Goal: Obtain resource: Obtain resource

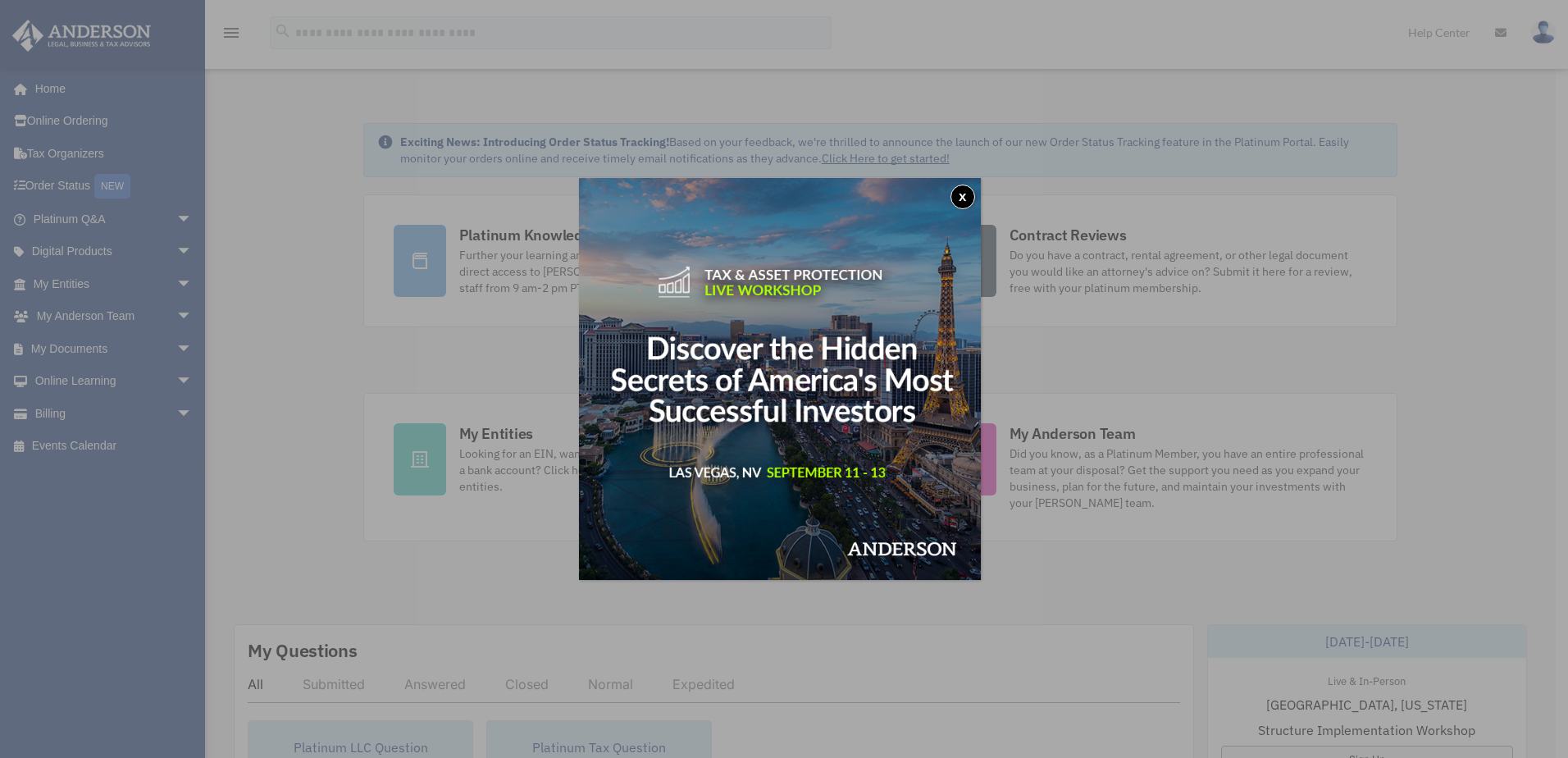
click at [970, 198] on button "x" at bounding box center [963, 197] width 25 height 25
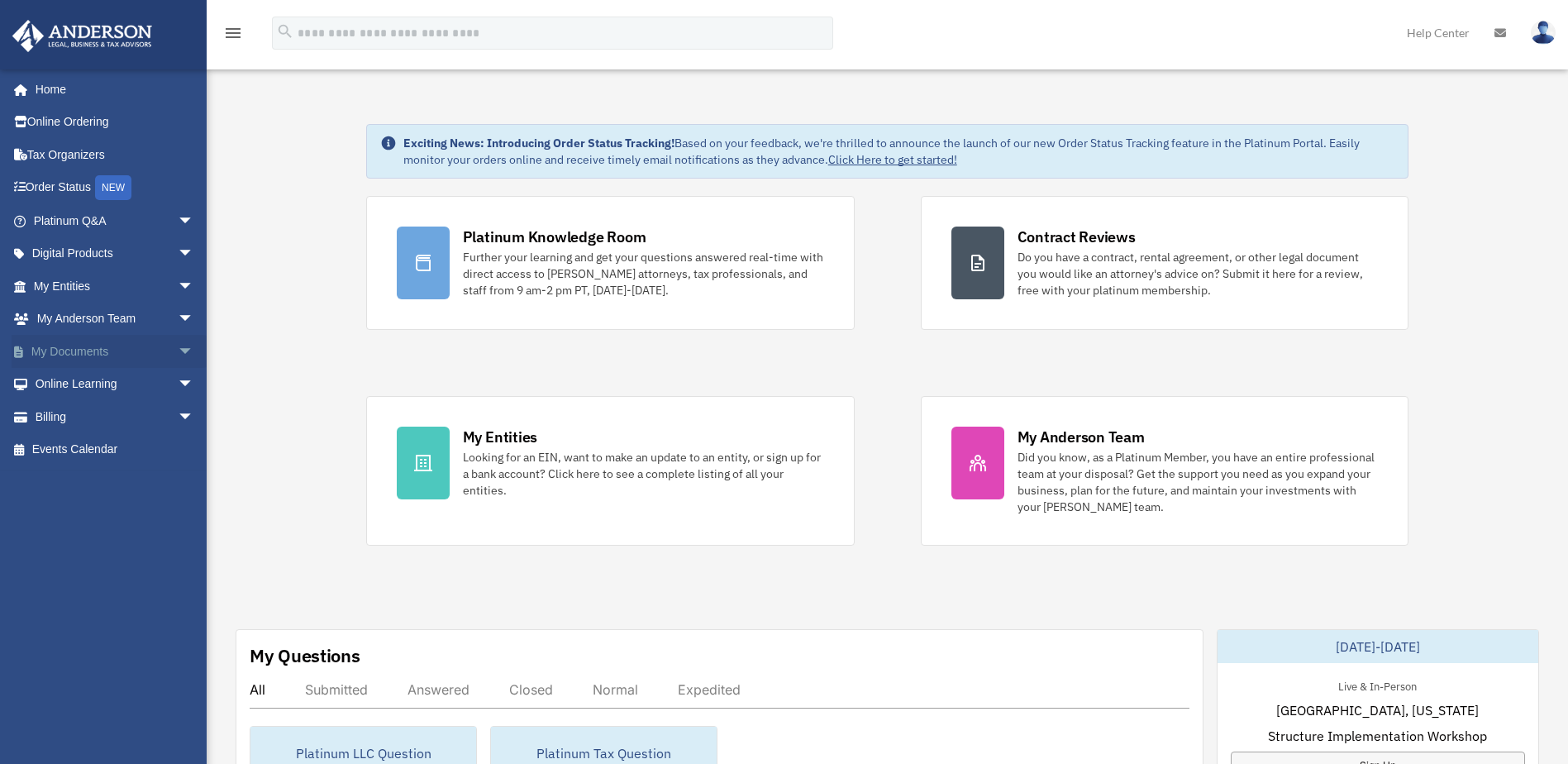
click at [177, 352] on span "arrow_drop_down" at bounding box center [194, 352] width 33 height 34
click at [67, 381] on link "Box" at bounding box center [121, 384] width 196 height 33
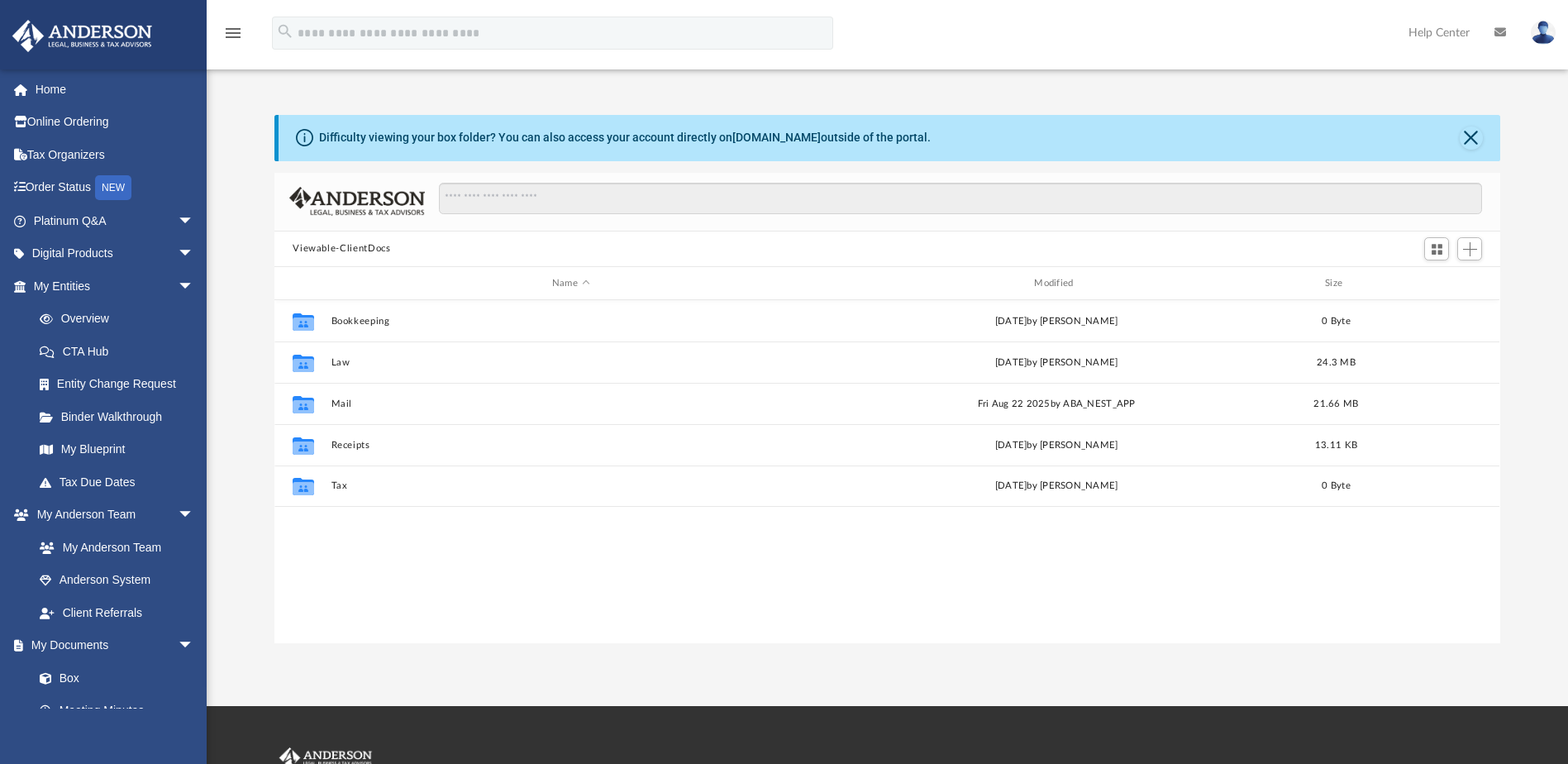
scroll to position [363, 1213]
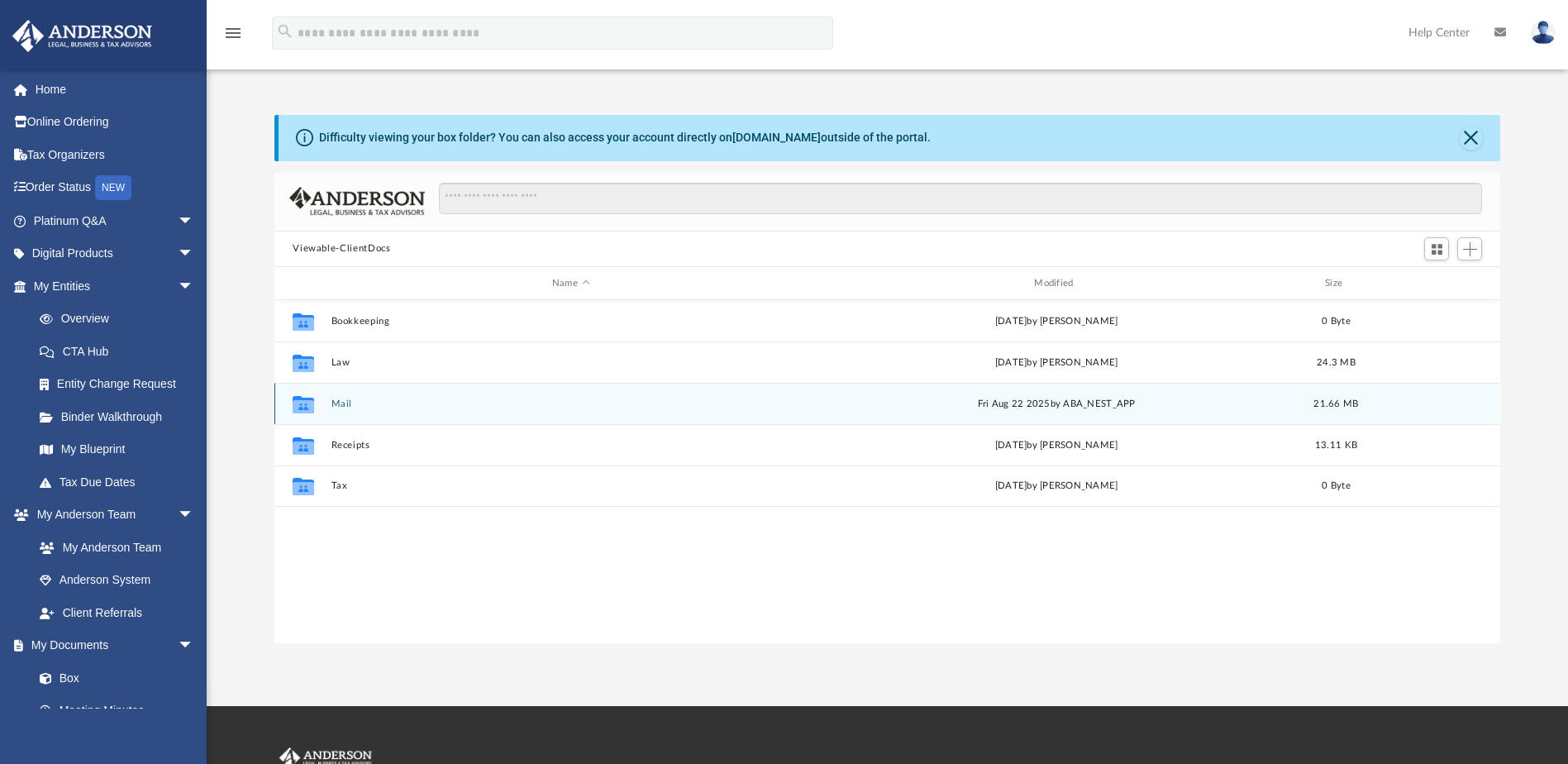
click at [354, 407] on button "Mail" at bounding box center [571, 403] width 478 height 11
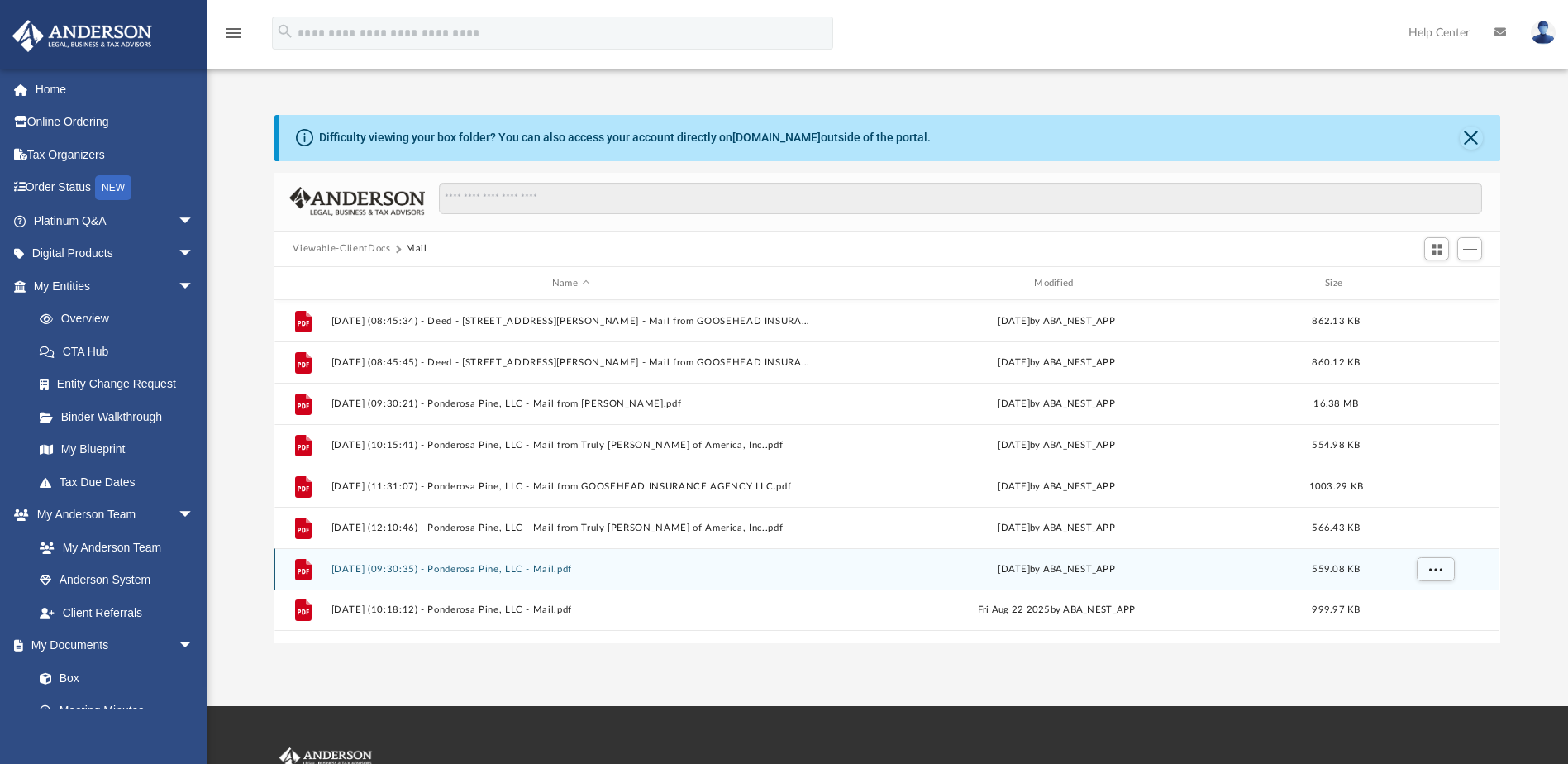
click at [527, 569] on button "2025.08.21 (09:30:35) - Ponderosa Pine, LLC - Mail.pdf" at bounding box center [571, 569] width 478 height 11
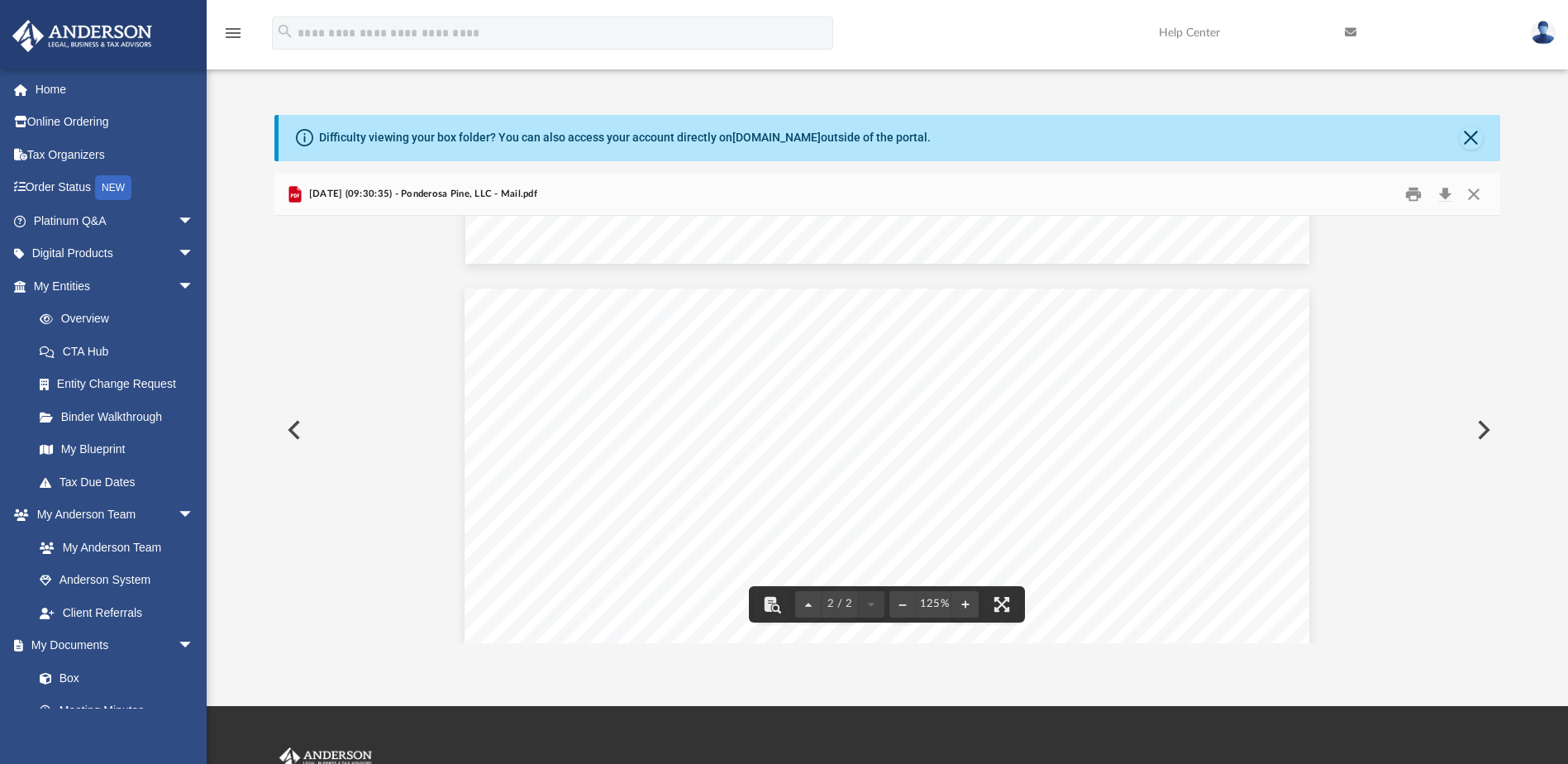
scroll to position [472, 0]
click at [1472, 193] on button "Close" at bounding box center [1474, 193] width 30 height 26
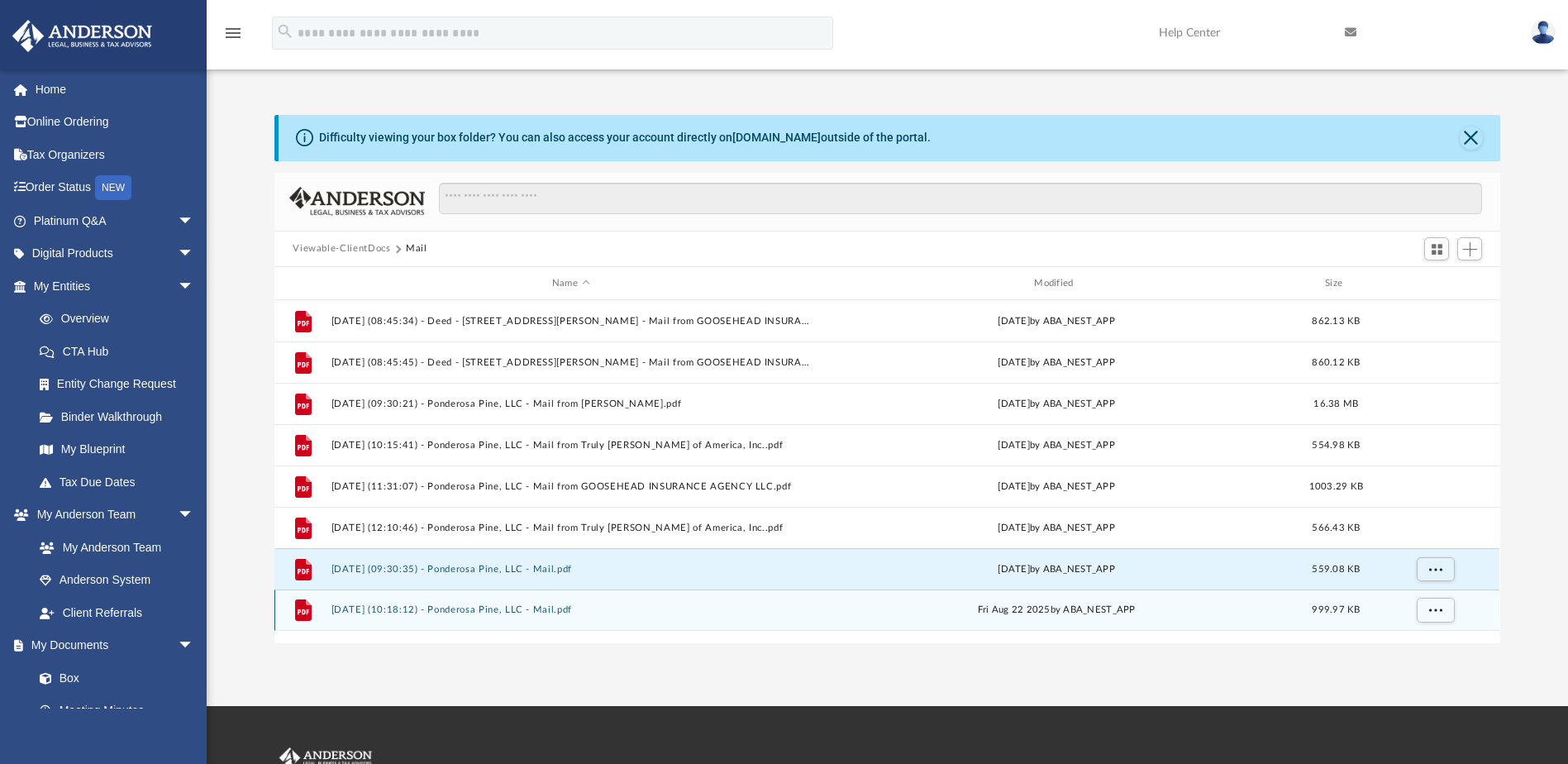
click at [460, 610] on button "2025.08.22 (10:18:12) - Ponderosa Pine, LLC - Mail.pdf" at bounding box center [571, 610] width 478 height 11
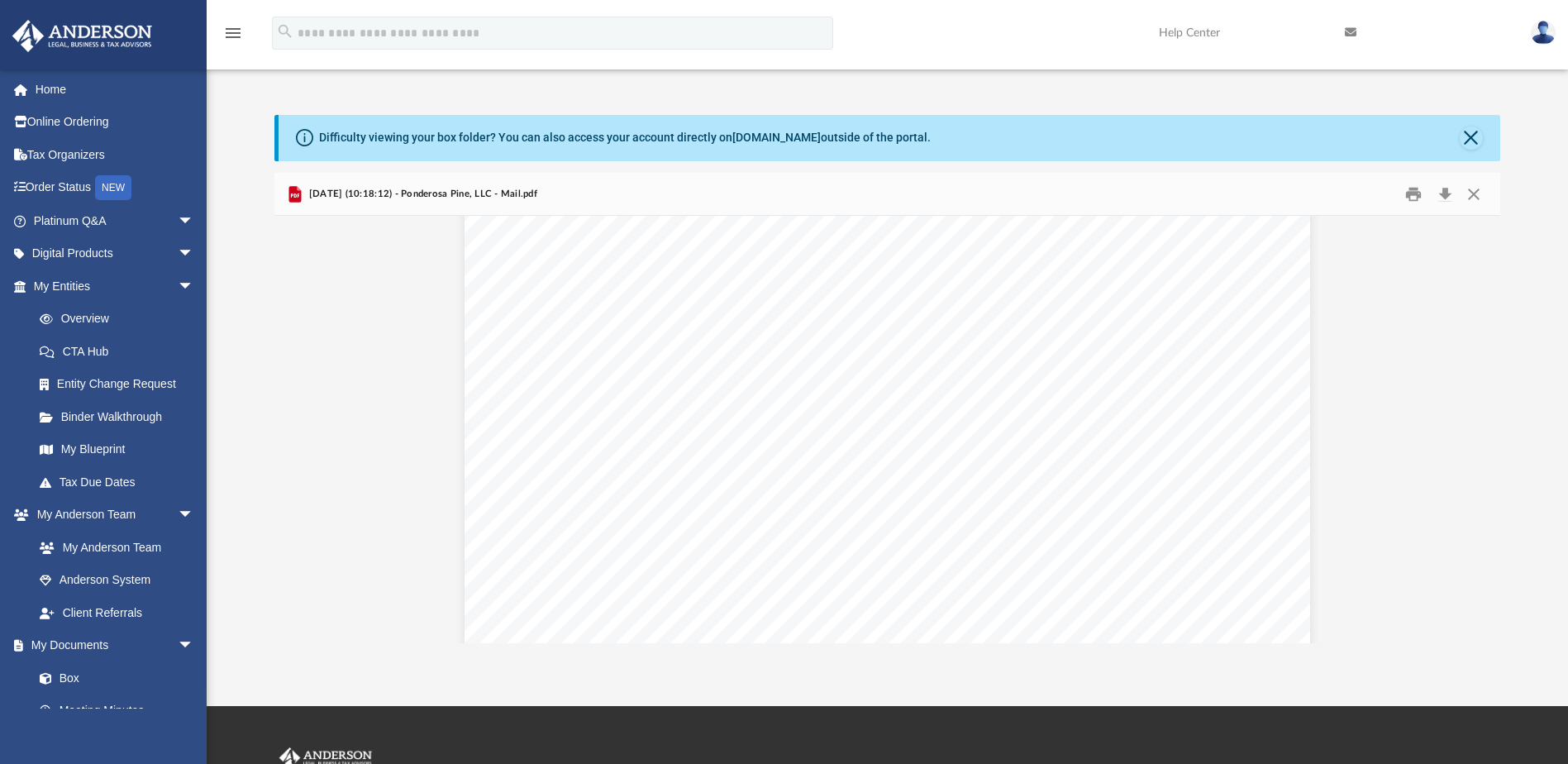
scroll to position [8132, 0]
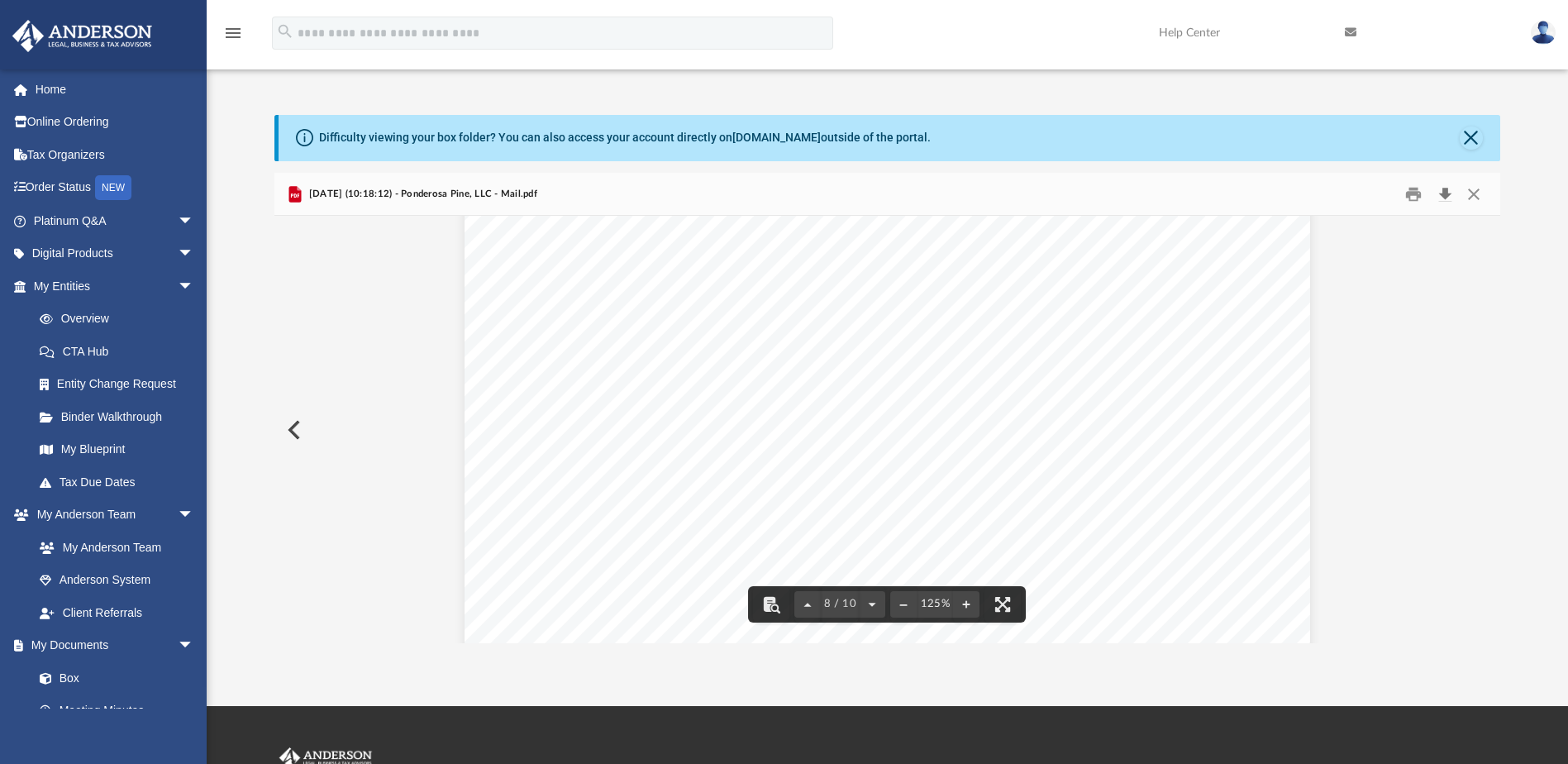
click at [1445, 193] on button "Download" at bounding box center [1445, 193] width 30 height 26
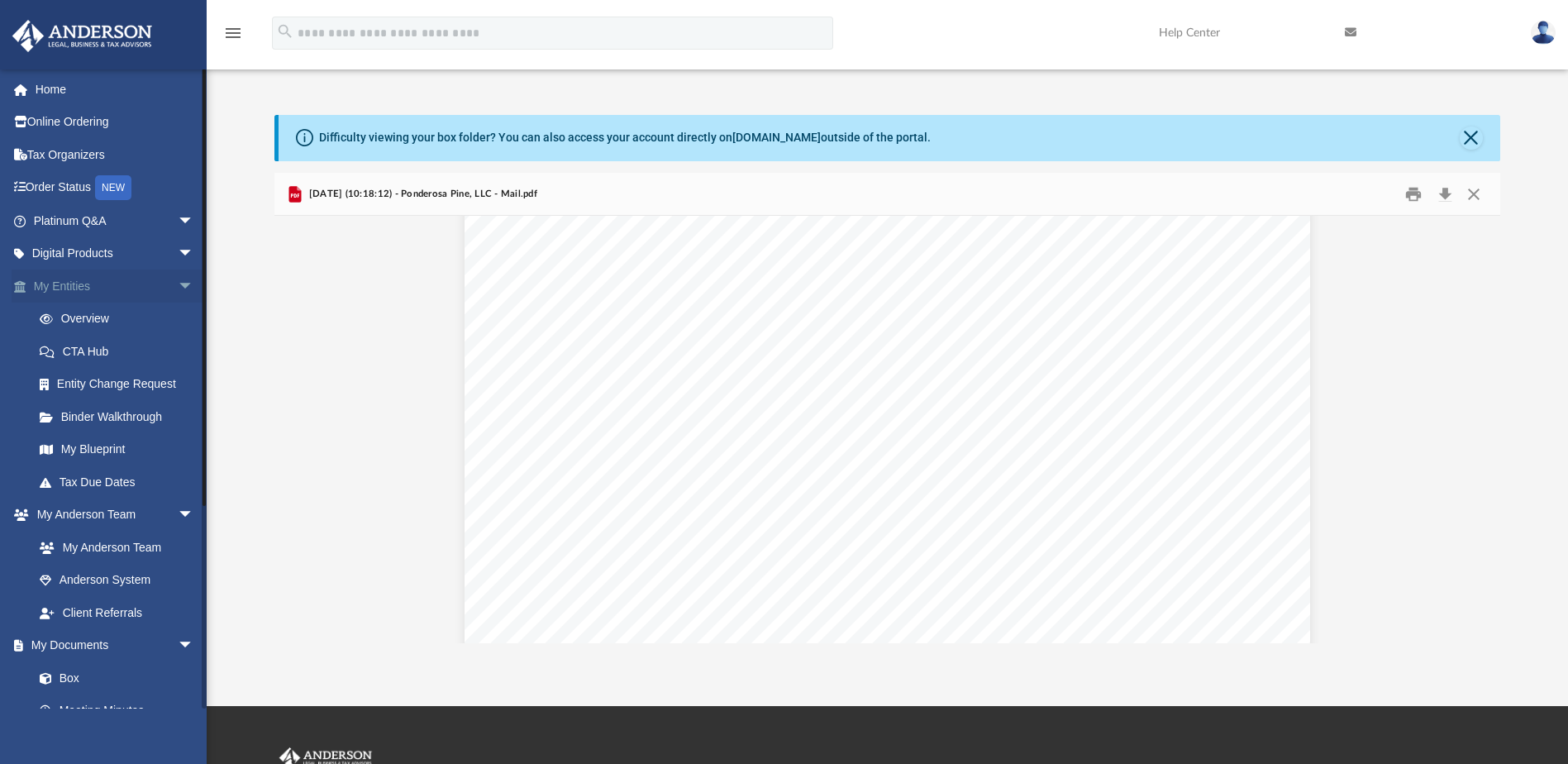
click at [177, 282] on span "arrow_drop_down" at bounding box center [194, 286] width 33 height 34
click at [177, 321] on span "arrow_drop_down" at bounding box center [194, 319] width 33 height 34
click at [177, 356] on span "arrow_drop_down" at bounding box center [194, 352] width 33 height 34
click at [177, 285] on span "arrow_drop_up" at bounding box center [194, 286] width 33 height 34
click at [96, 444] on link "My Blueprint" at bounding box center [121, 450] width 196 height 33
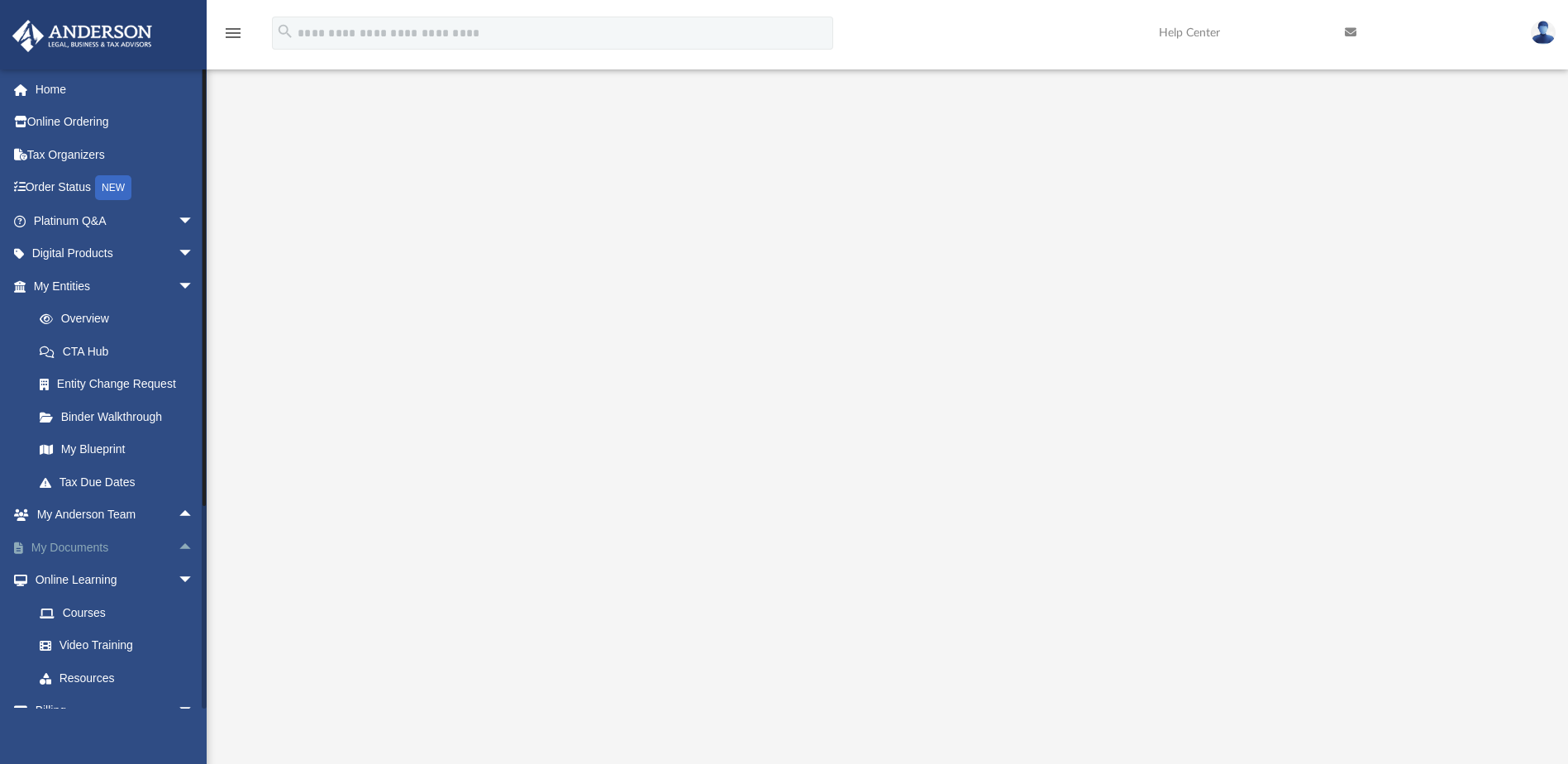
click at [177, 547] on span "arrow_drop_up" at bounding box center [194, 547] width 33 height 34
click at [84, 574] on link "Box" at bounding box center [121, 581] width 196 height 33
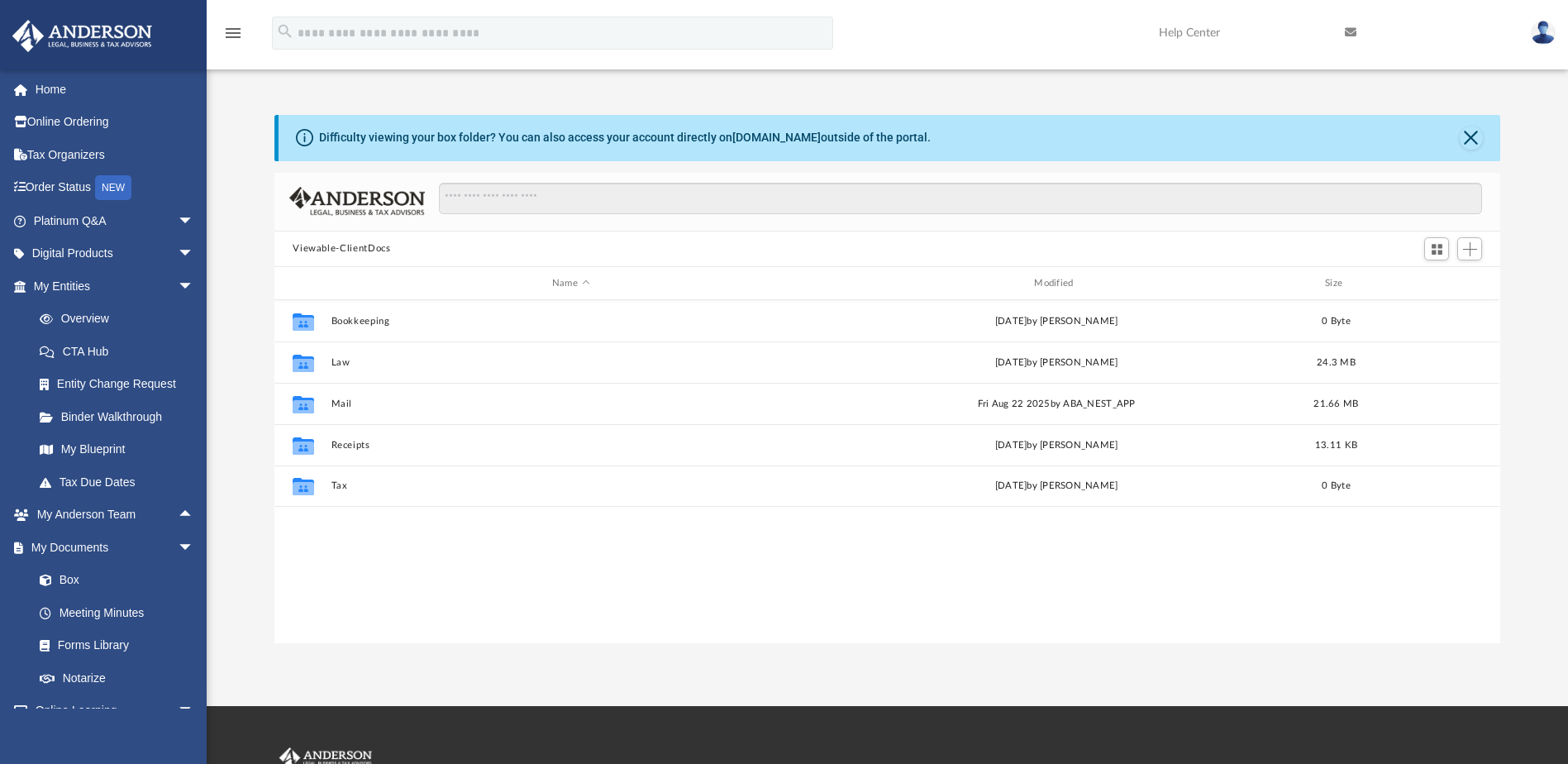
scroll to position [363, 1213]
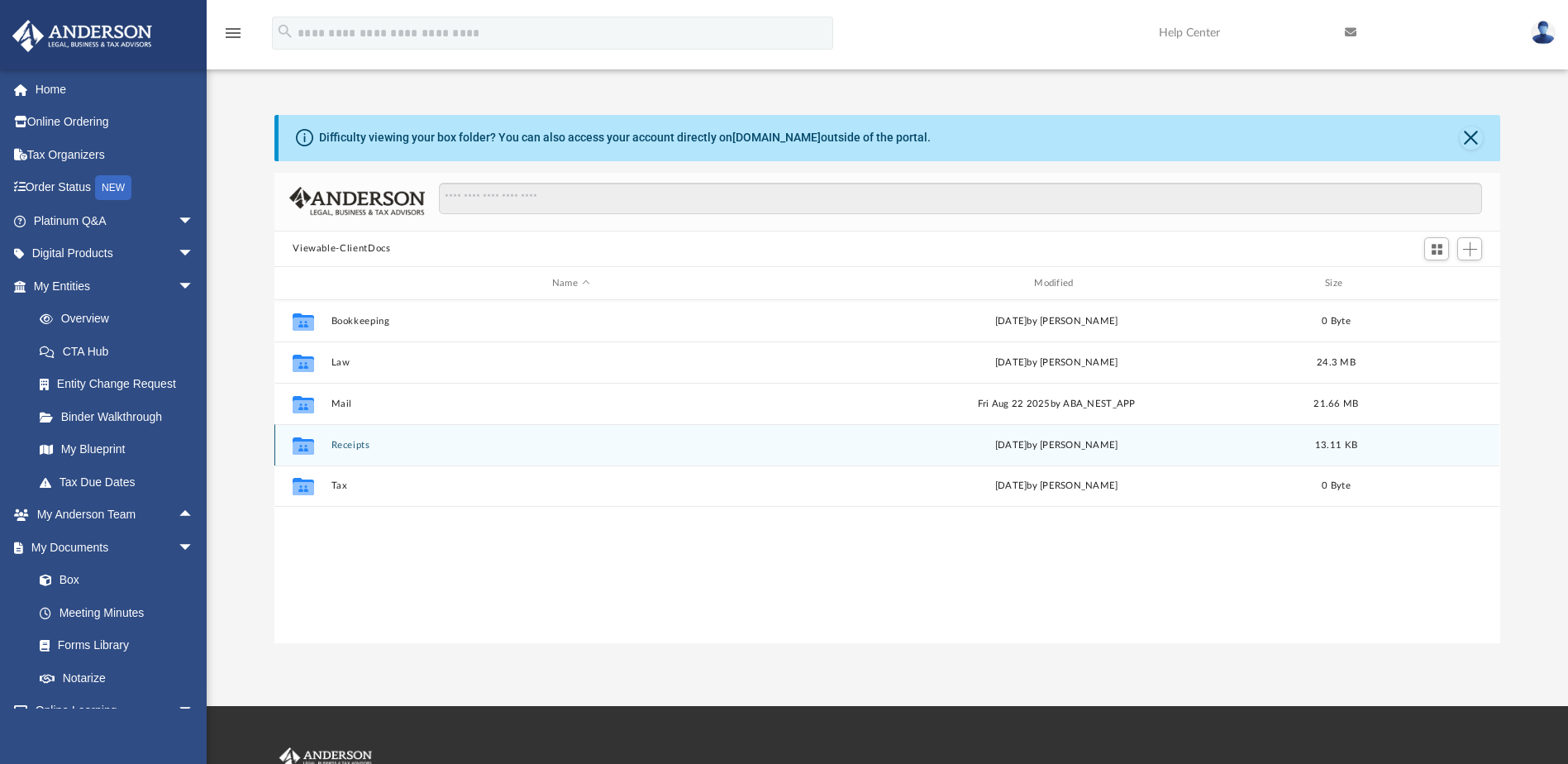
click at [362, 445] on button "Receipts" at bounding box center [571, 445] width 478 height 11
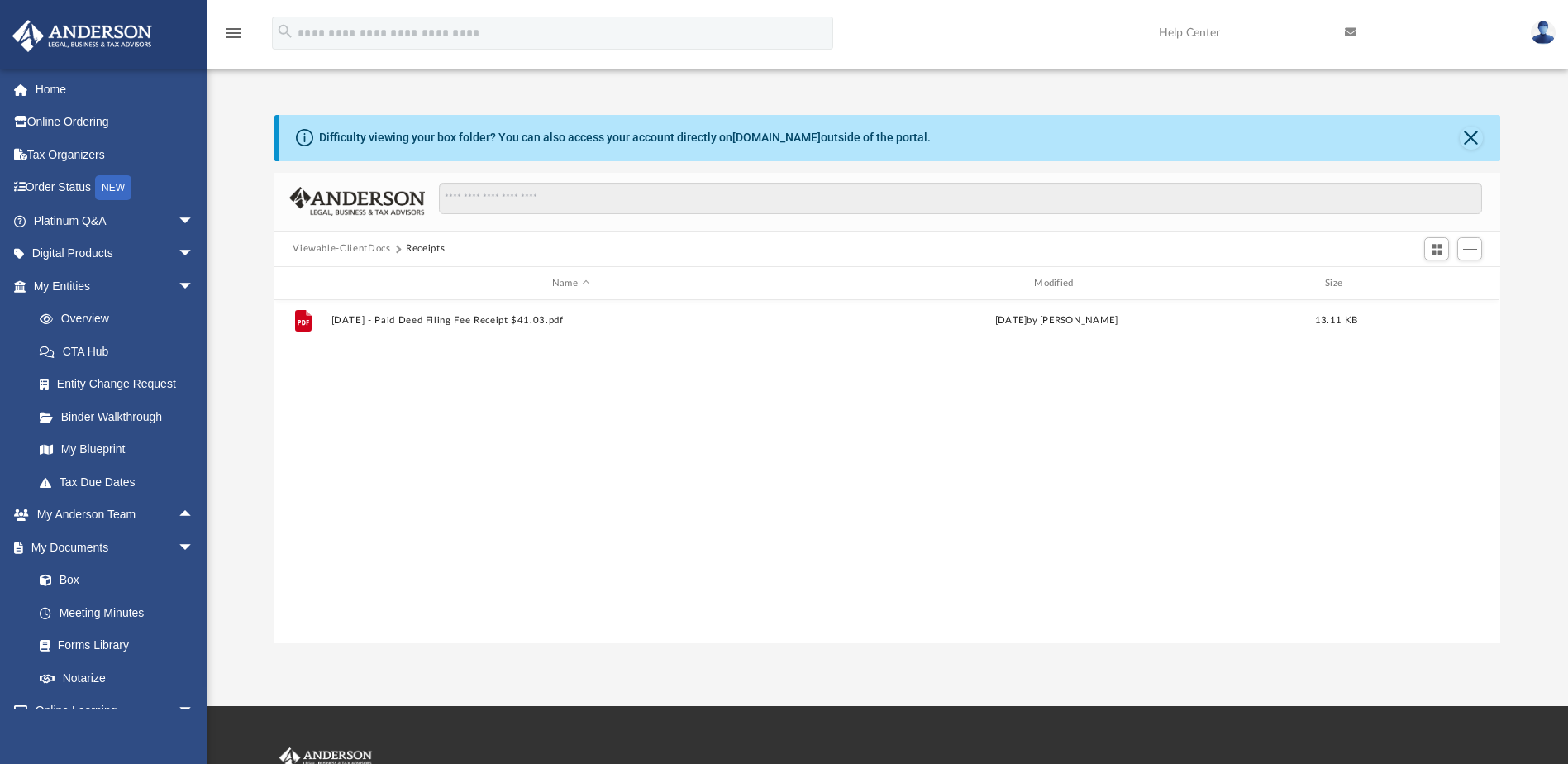
click at [360, 249] on button "Viewable-ClientDocs" at bounding box center [341, 249] width 97 height 15
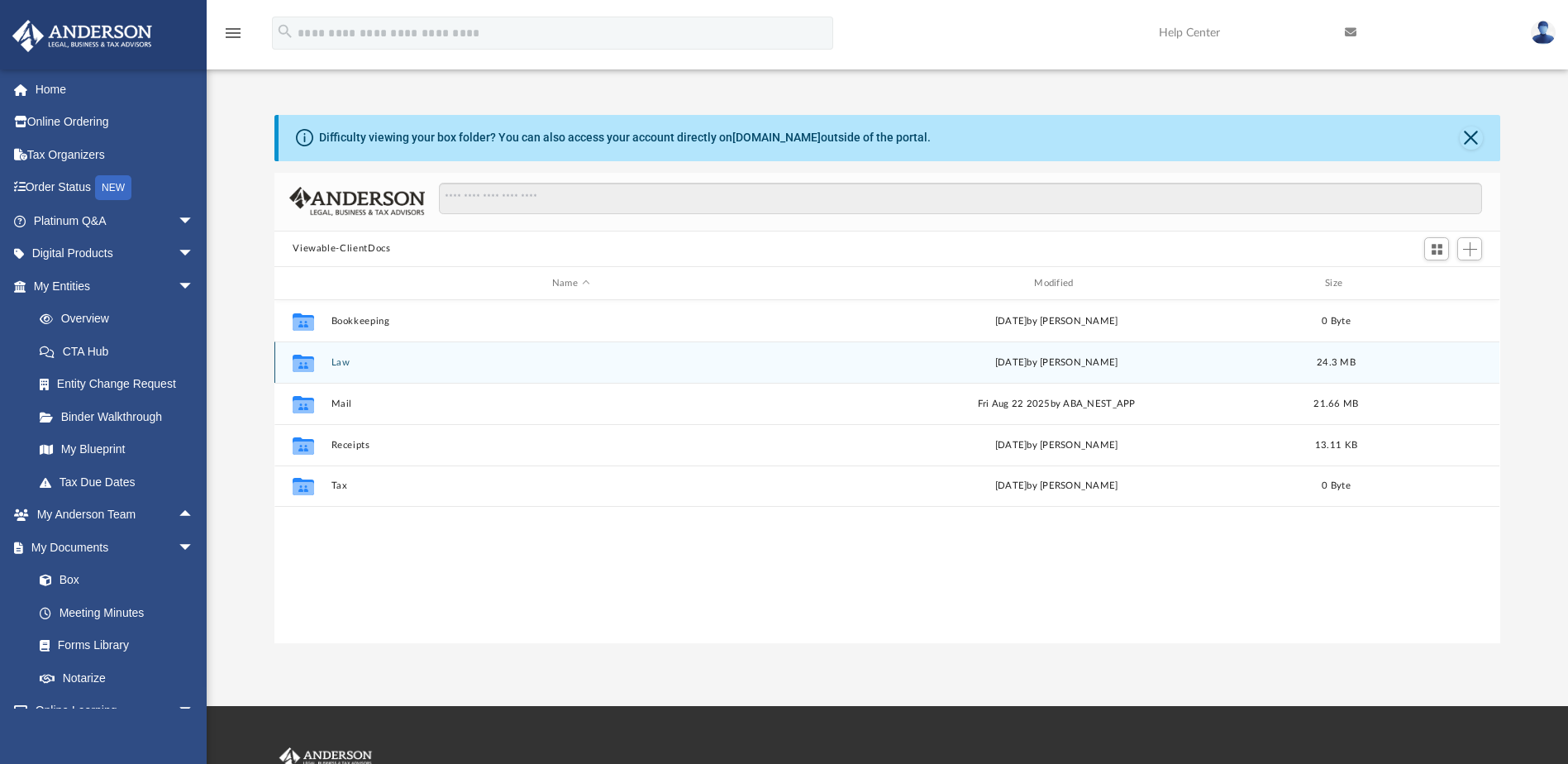
click at [346, 367] on button "Law" at bounding box center [571, 362] width 478 height 11
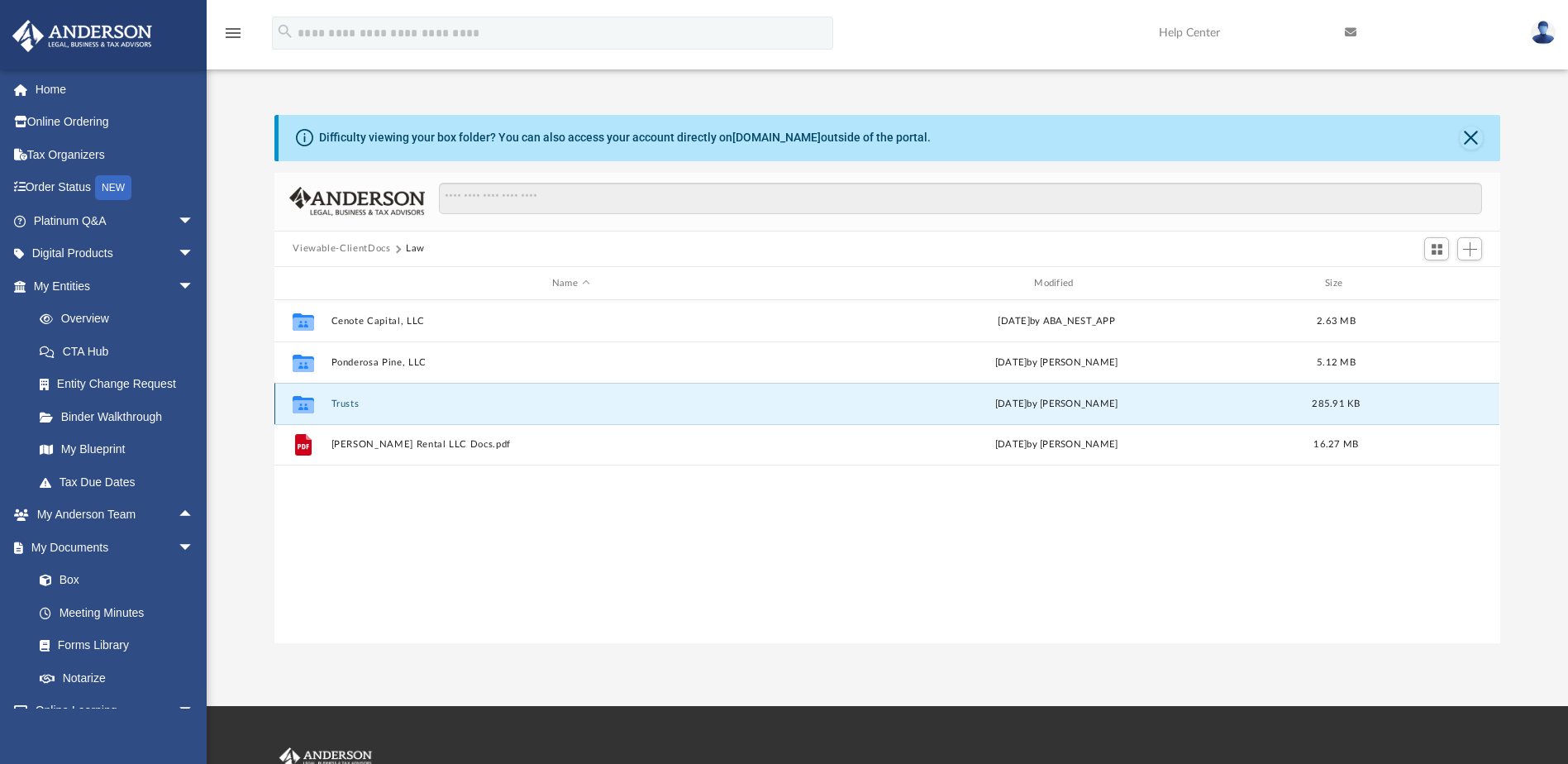
click at [344, 403] on button "Trusts" at bounding box center [571, 403] width 478 height 11
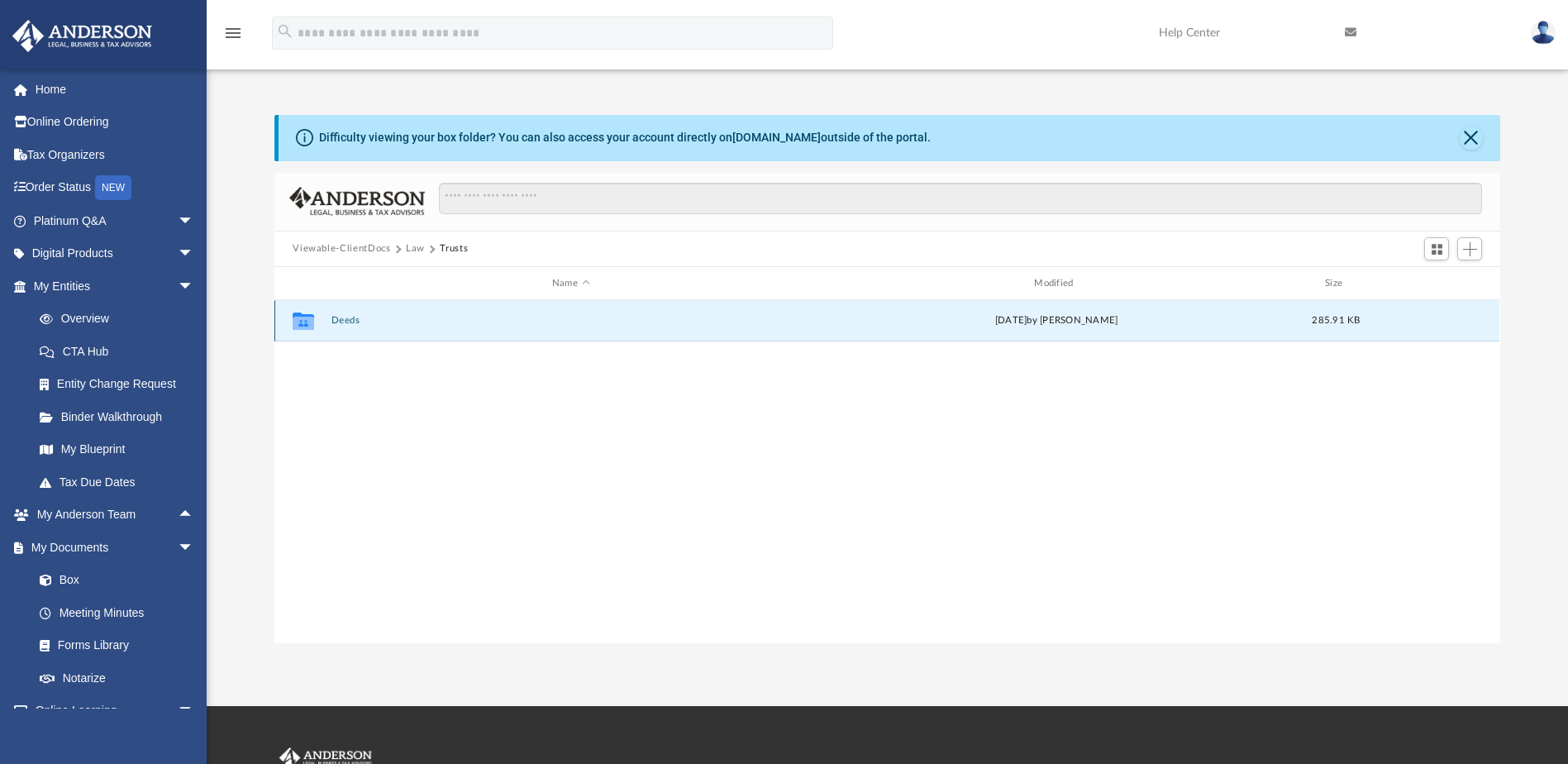
click at [350, 320] on button "Deeds" at bounding box center [571, 321] width 478 height 11
click at [424, 318] on button "Deed - 5069 North Campana Drive" at bounding box center [571, 321] width 478 height 11
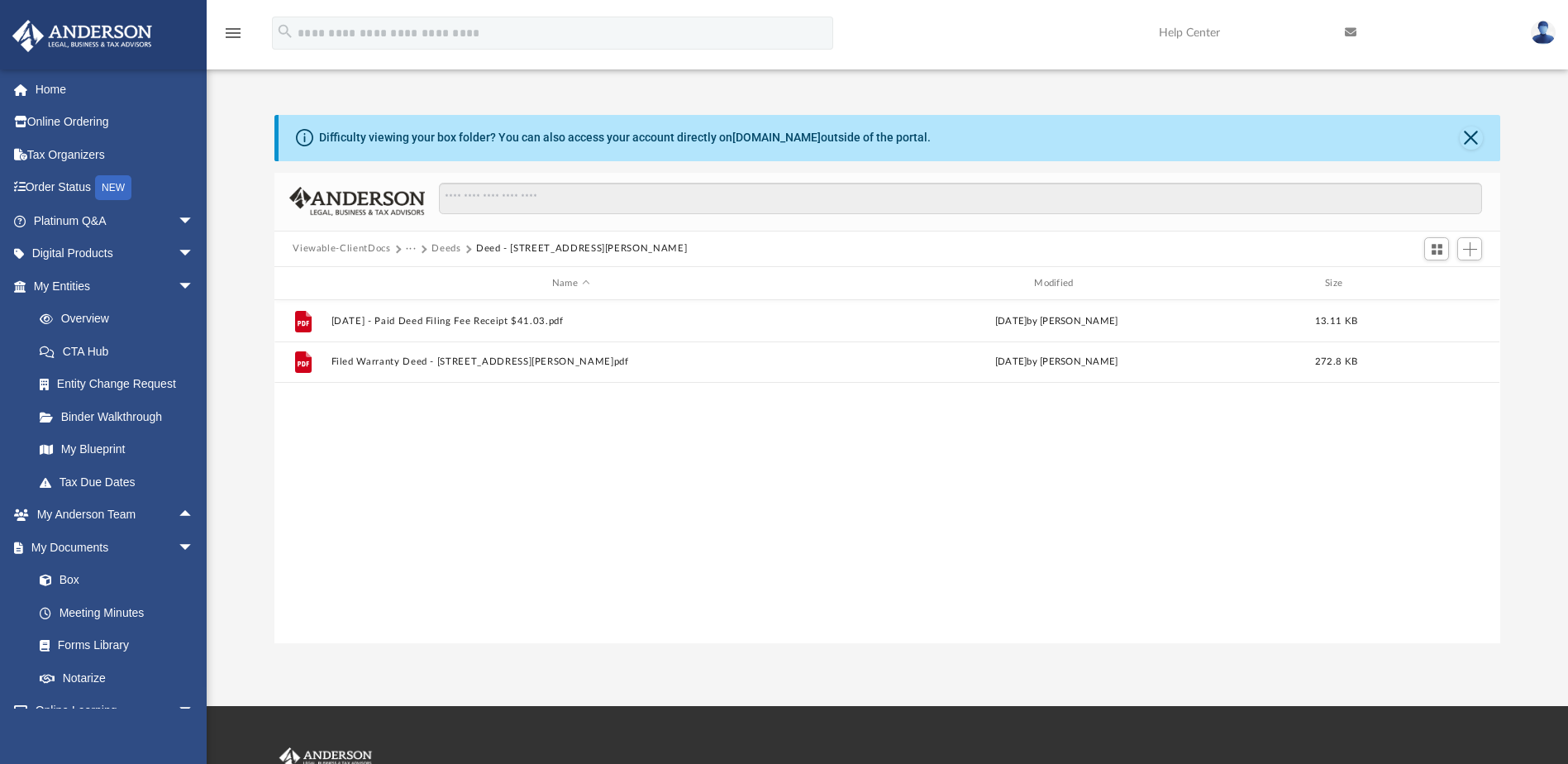
click at [357, 247] on button "Viewable-ClientDocs" at bounding box center [341, 249] width 97 height 15
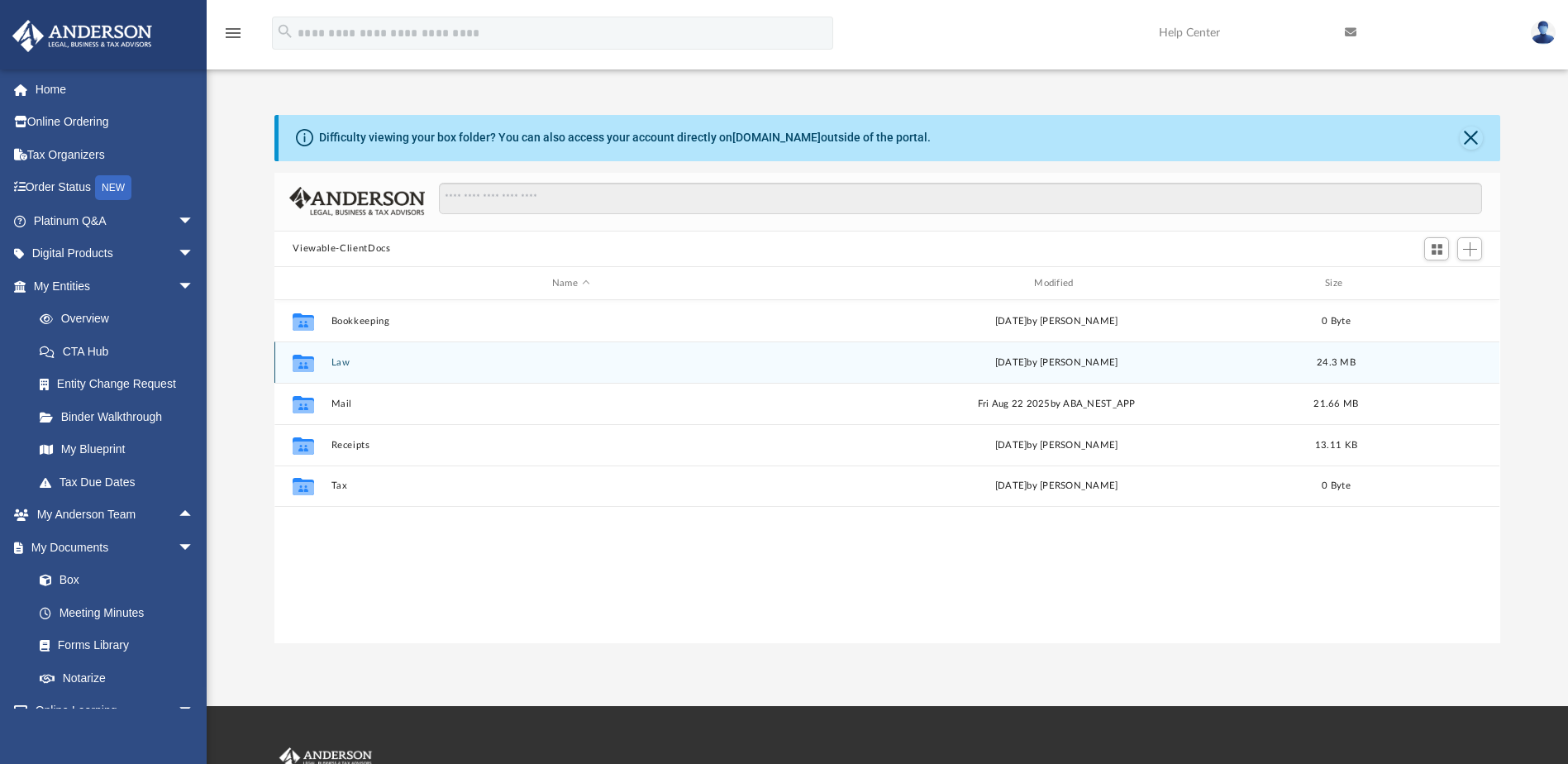
click at [344, 364] on button "Law" at bounding box center [571, 362] width 478 height 11
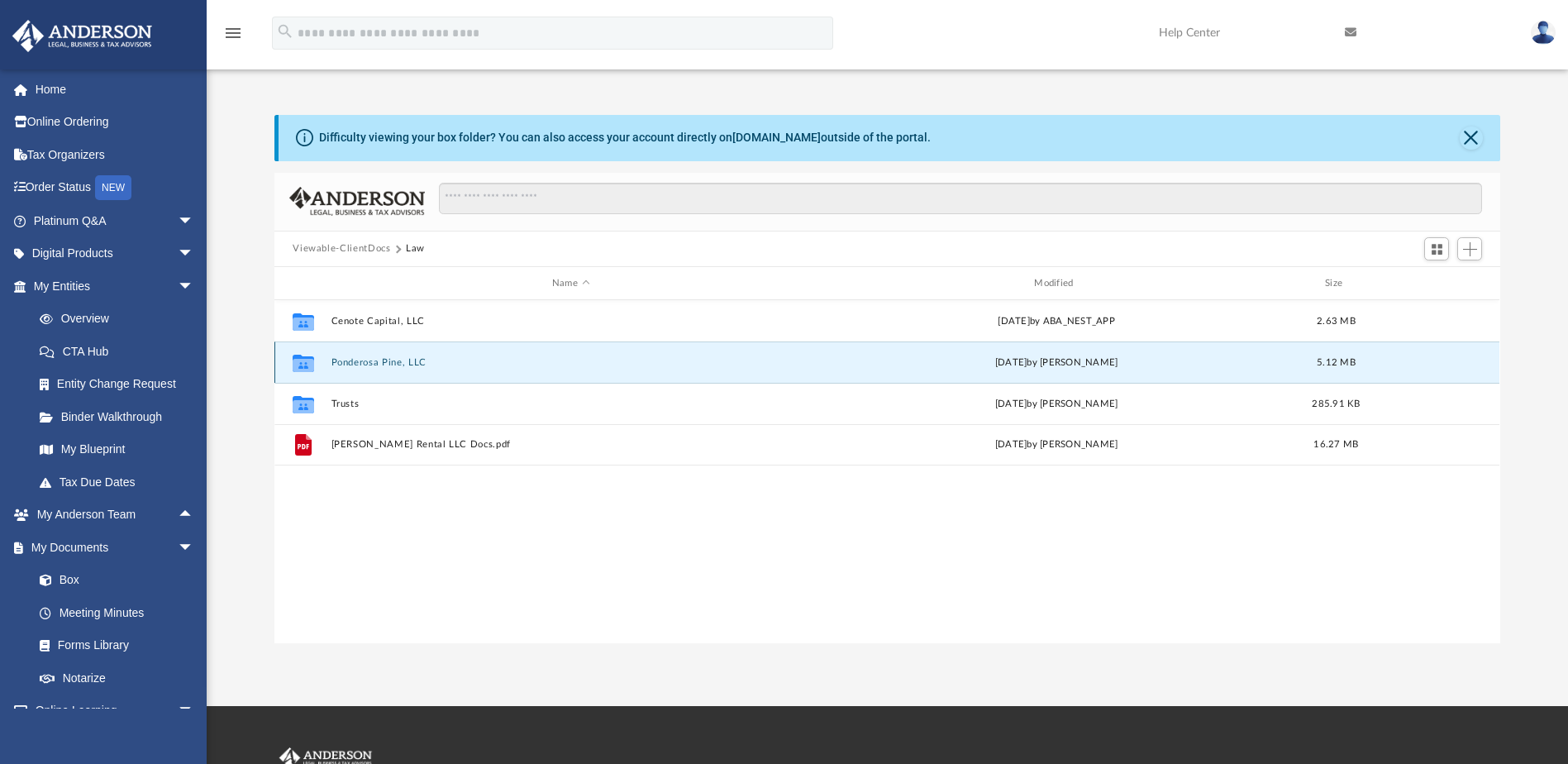
click at [344, 364] on button "Ponderosa Pine, LLC" at bounding box center [571, 362] width 478 height 11
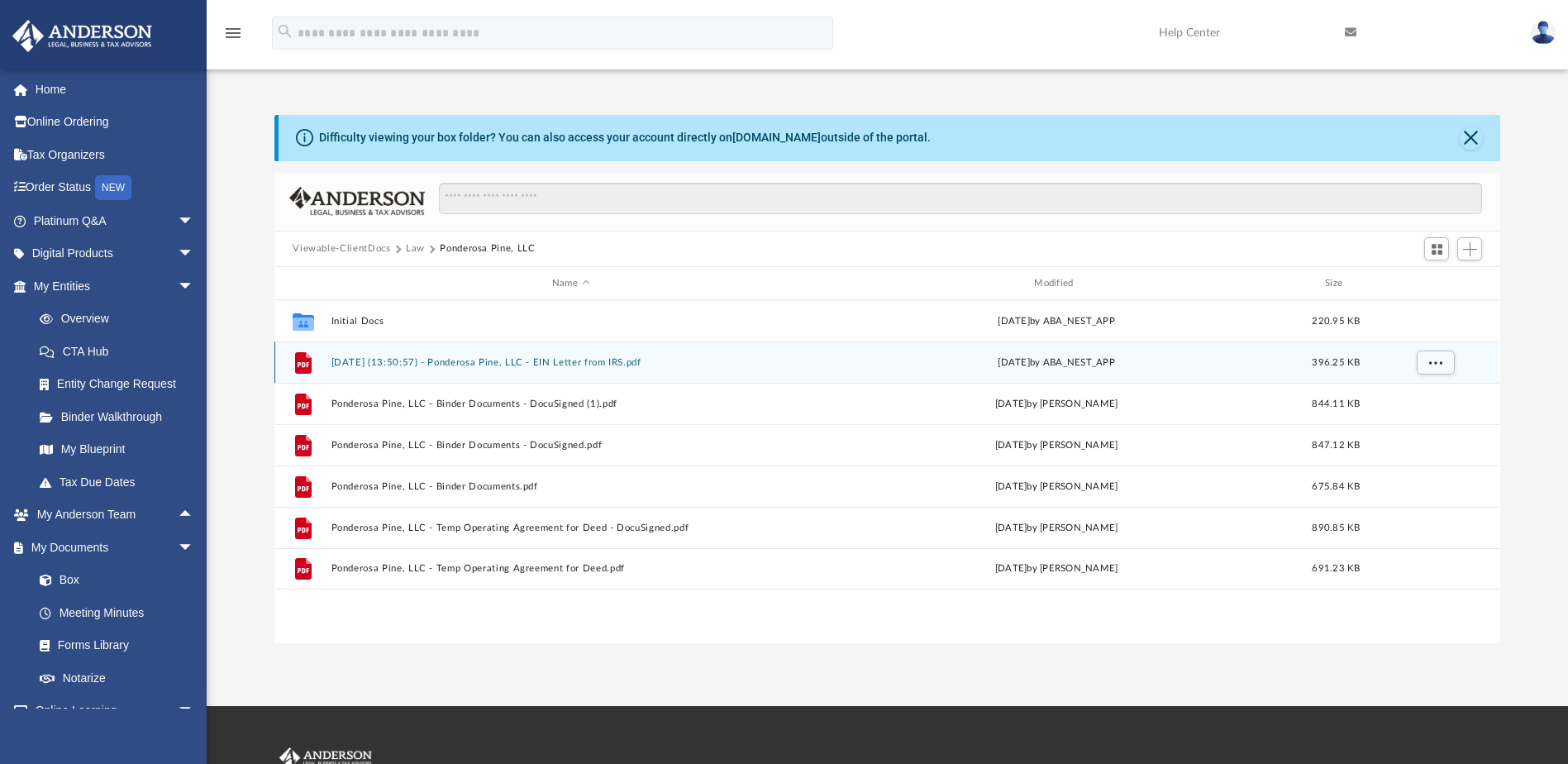
click at [467, 367] on button "2025.02.28 (13:50:57) - Ponderosa Pine, LLC - EIN Letter from IRS.pdf" at bounding box center [571, 362] width 478 height 11
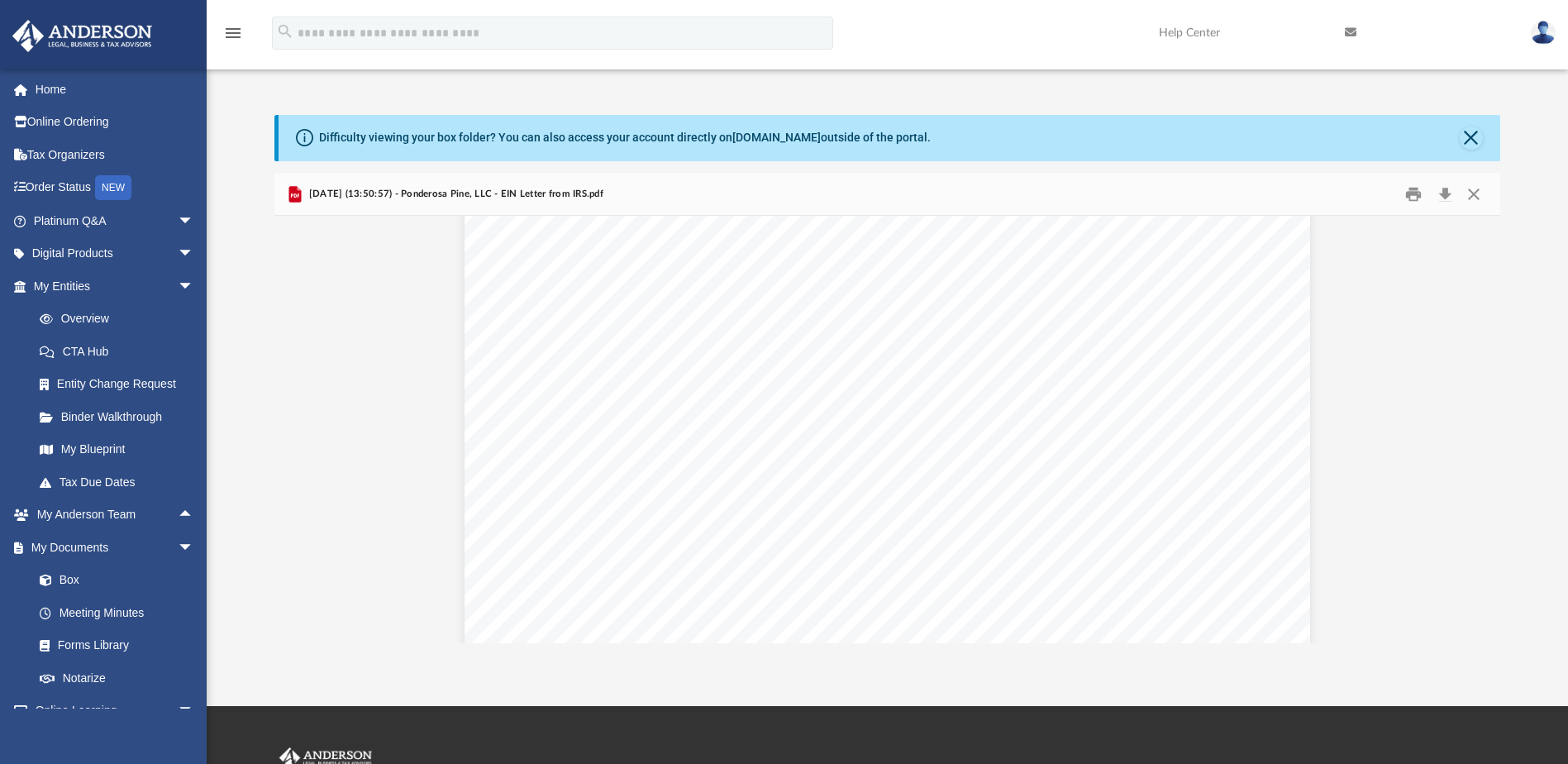
scroll to position [0, 0]
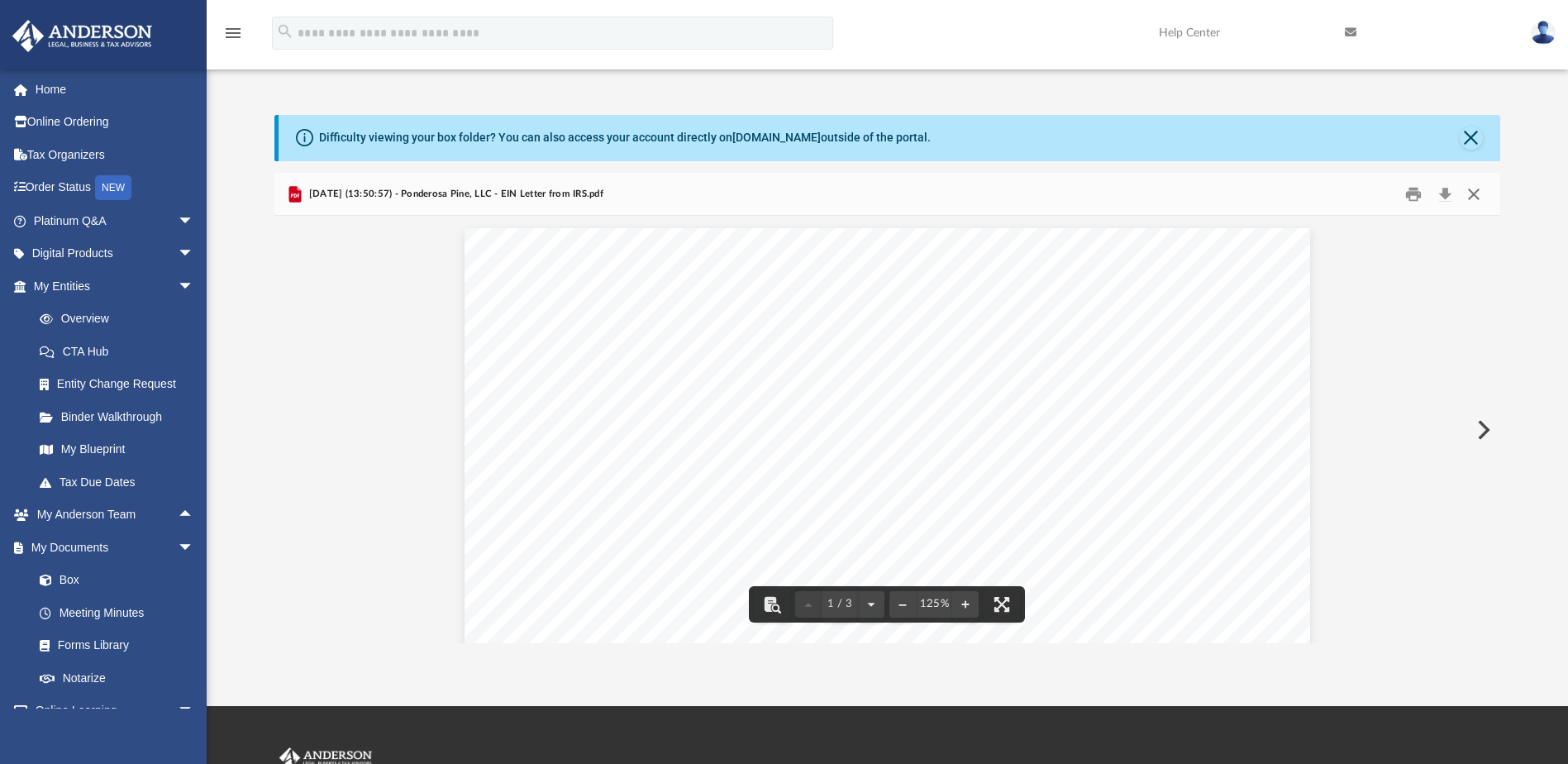
click at [1474, 198] on button "Close" at bounding box center [1474, 193] width 30 height 26
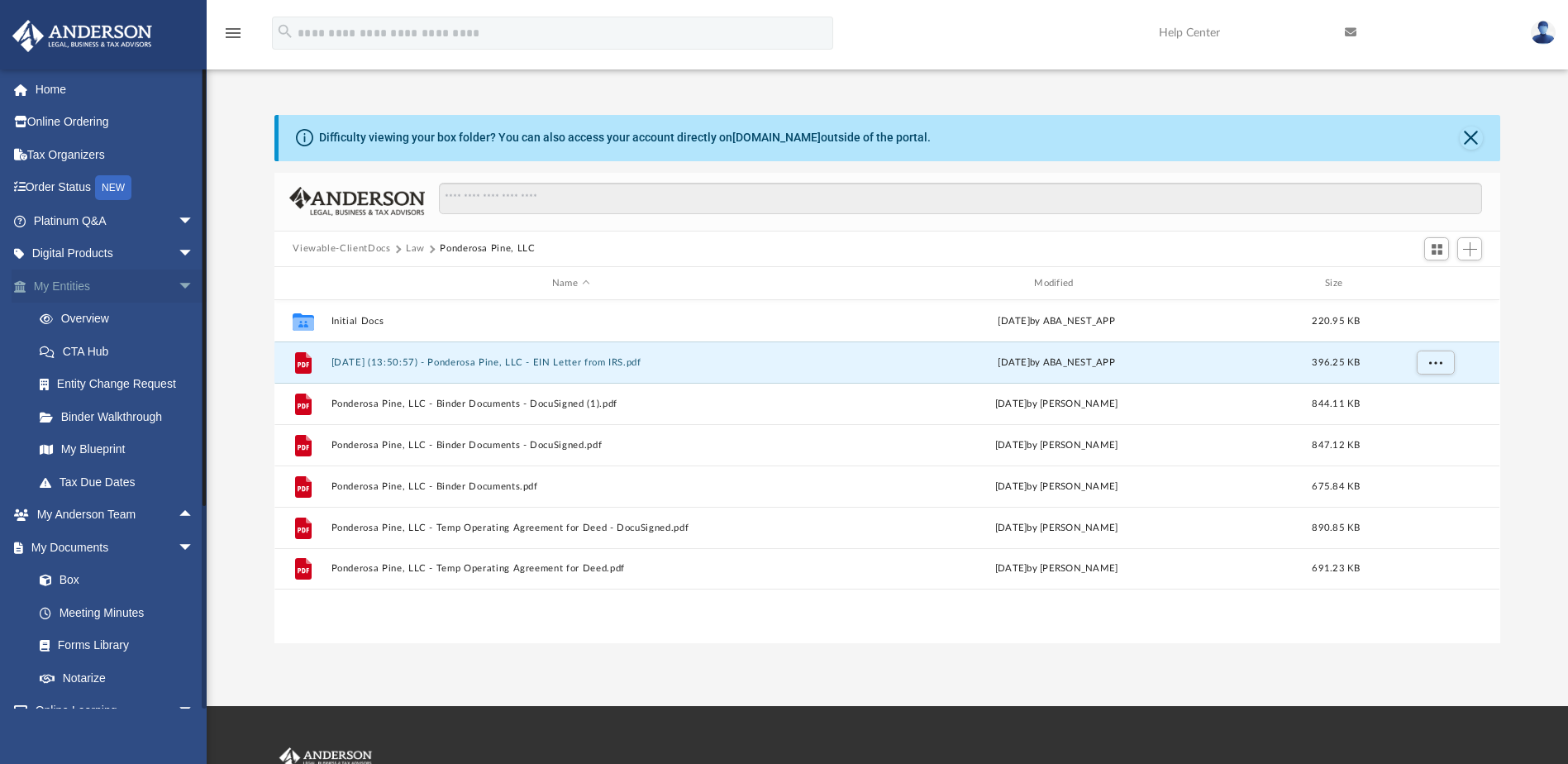
click at [177, 286] on span "arrow_drop_down" at bounding box center [194, 286] width 33 height 34
click at [177, 349] on span "arrow_drop_down" at bounding box center [194, 352] width 33 height 34
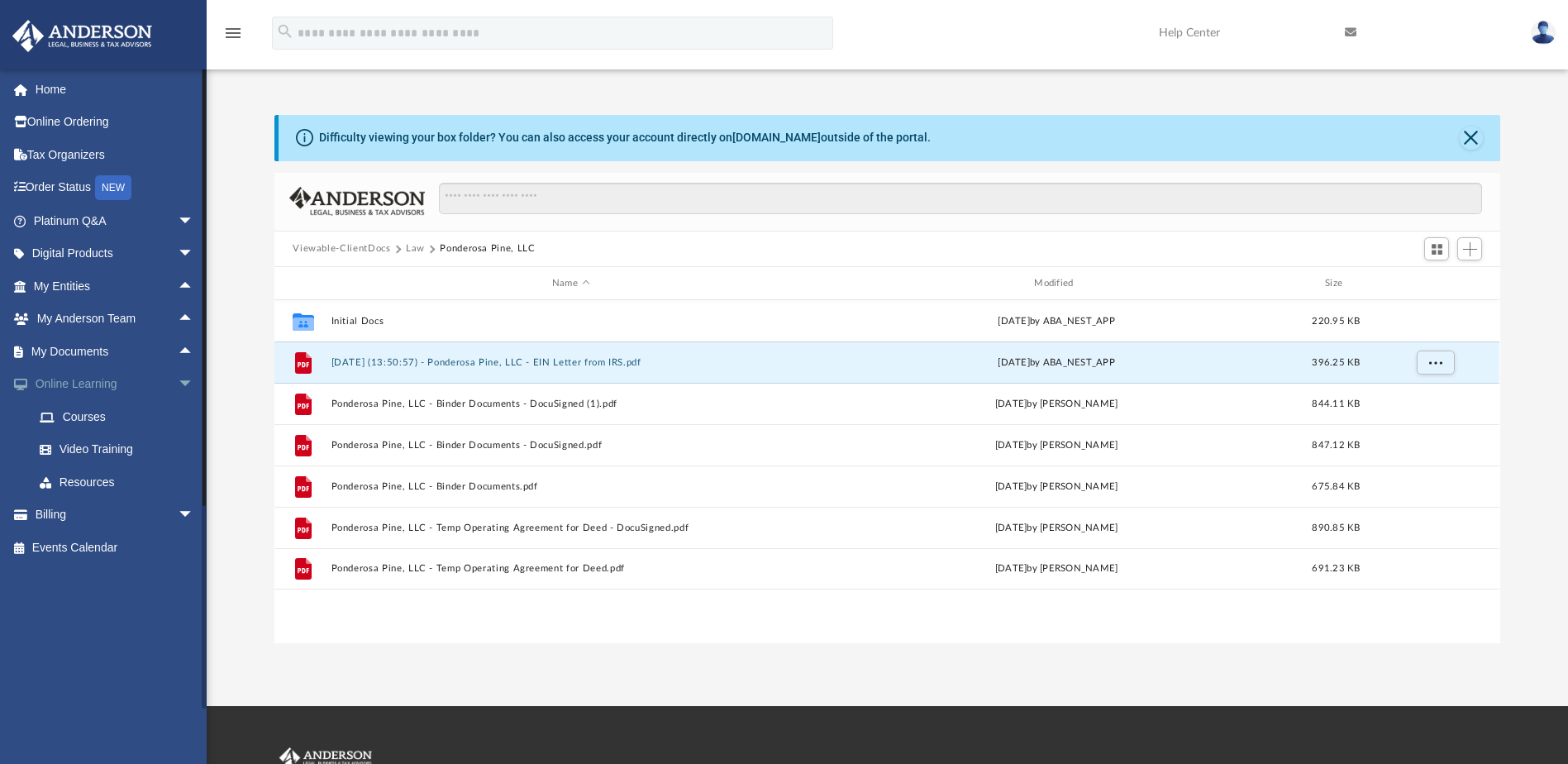
click at [177, 380] on span "arrow_drop_down" at bounding box center [194, 384] width 33 height 34
click at [54, 90] on link "Home" at bounding box center [115, 89] width 207 height 33
